Goal: Register for event/course

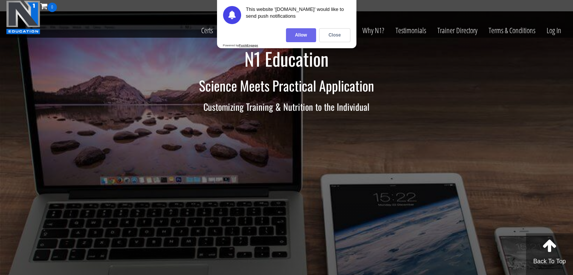
click at [298, 38] on div "Allow" at bounding box center [301, 35] width 30 height 14
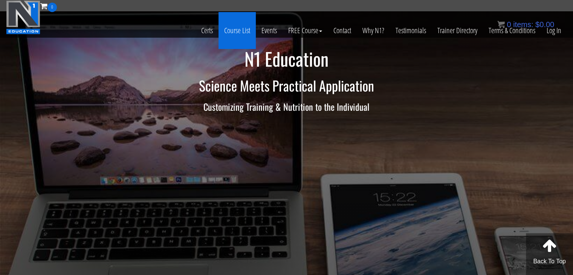
click at [244, 29] on link "Course List" at bounding box center [237, 30] width 37 height 37
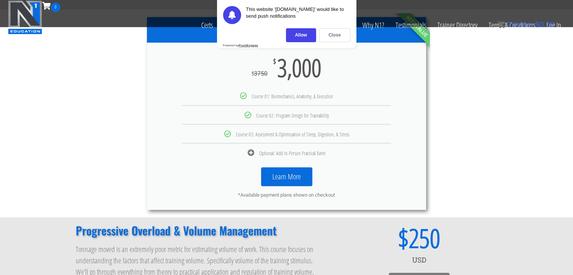
scroll to position [403, 0]
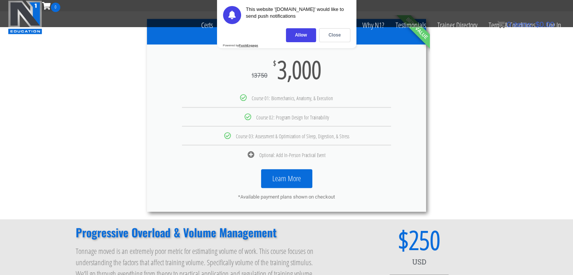
click at [297, 172] on link "Learn More" at bounding box center [286, 178] width 51 height 19
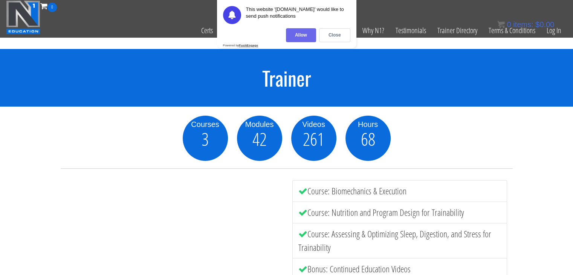
click at [297, 38] on div "Allow" at bounding box center [301, 35] width 30 height 14
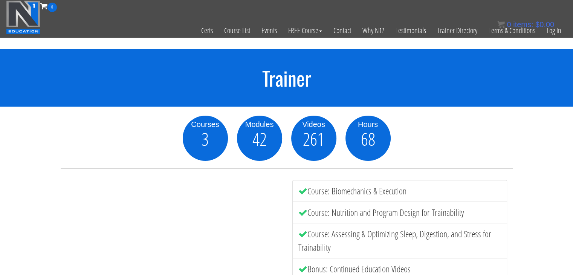
click at [32, 142] on div "Courses 3 Modules 42 Videos 261 Hours 68 Course: Biomechanics & Execution Cours…" at bounding box center [286, 219] width 573 height 225
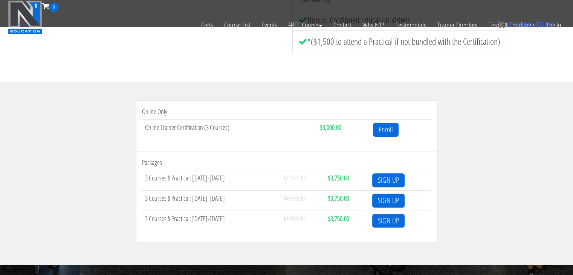
scroll to position [181, 0]
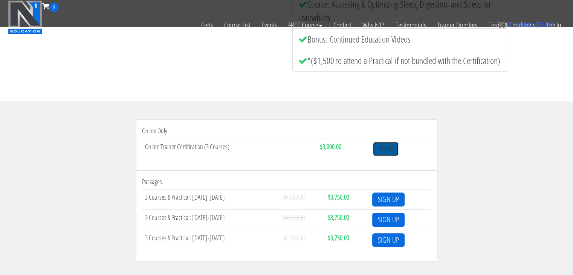
click at [392, 150] on link "Enroll" at bounding box center [386, 149] width 26 height 14
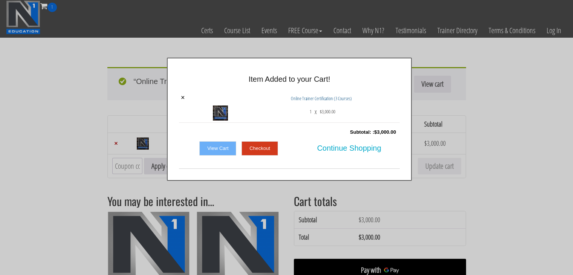
click at [222, 142] on link "View Cart" at bounding box center [217, 148] width 37 height 14
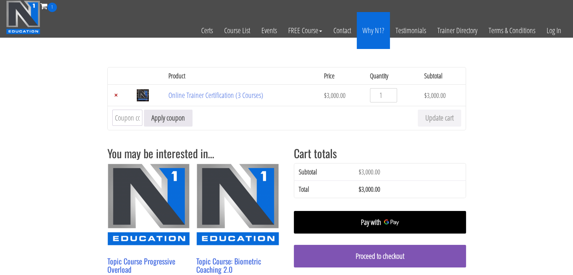
click at [380, 28] on link "Why N1?" at bounding box center [373, 30] width 33 height 37
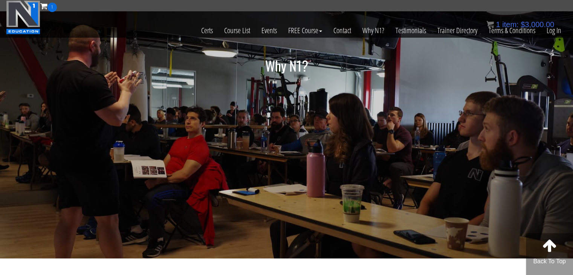
click at [35, 20] on img at bounding box center [23, 17] width 34 height 34
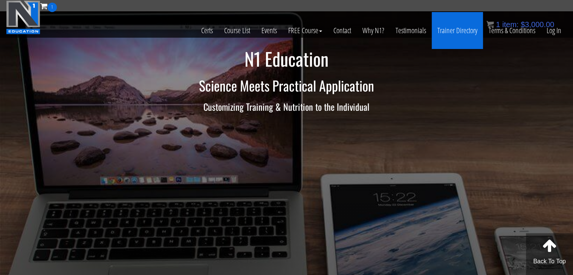
click at [452, 31] on link "Trainer Directory" at bounding box center [457, 30] width 51 height 37
